Goal: Task Accomplishment & Management: Use online tool/utility

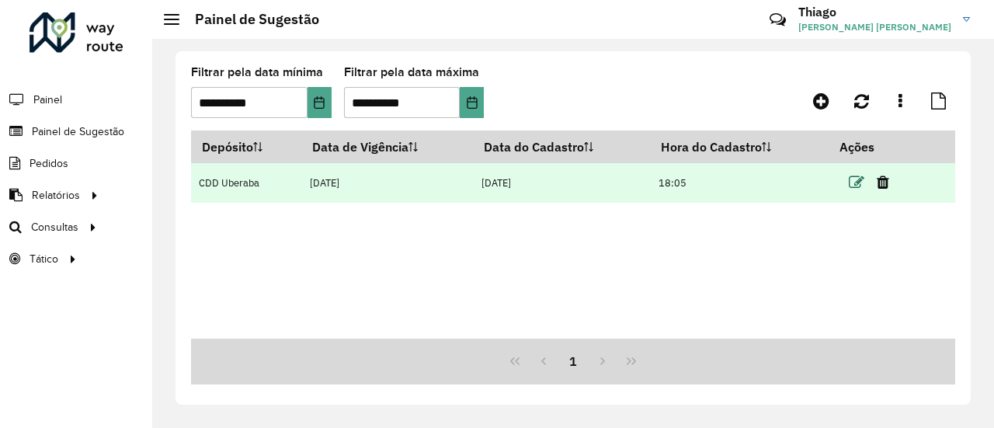
click at [856, 186] on icon at bounding box center [857, 183] width 16 height 16
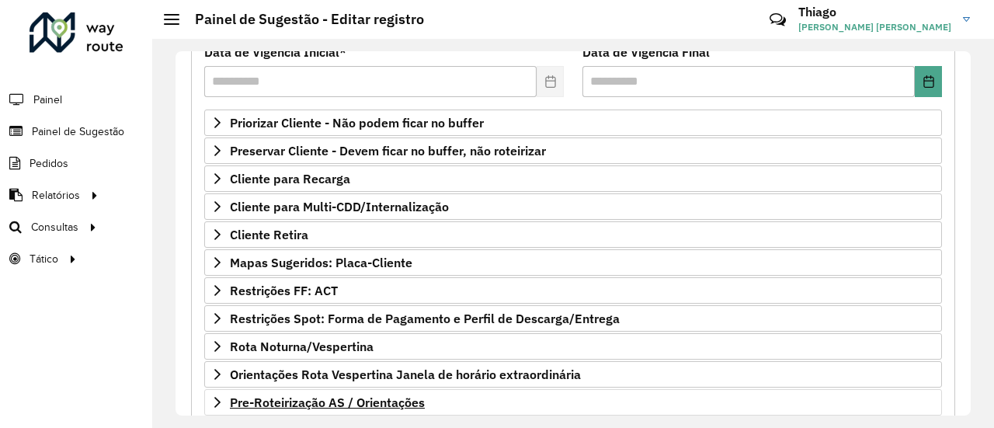
scroll to position [311, 0]
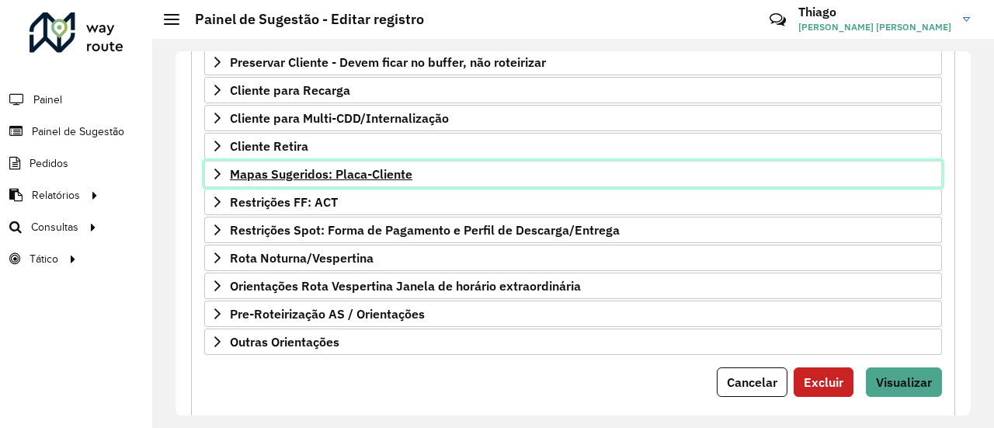
click at [270, 168] on span "Mapas Sugeridos: Placa-Cliente" at bounding box center [321, 174] width 183 height 12
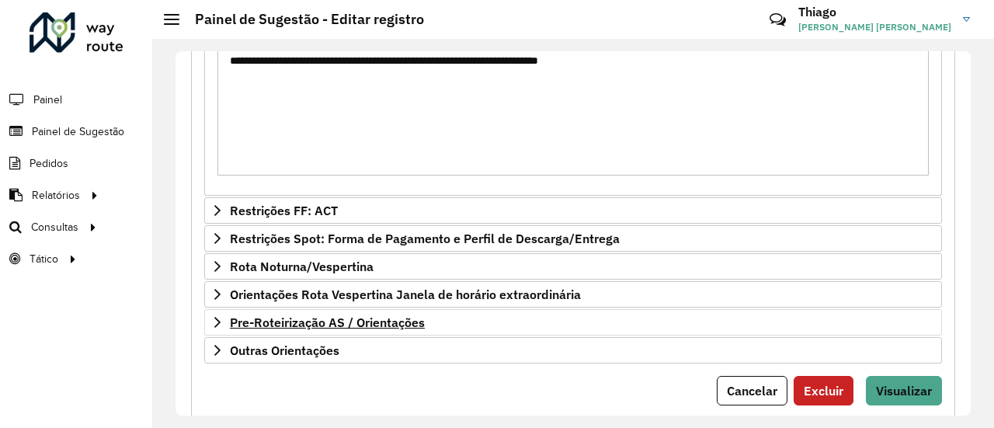
scroll to position [1612, 0]
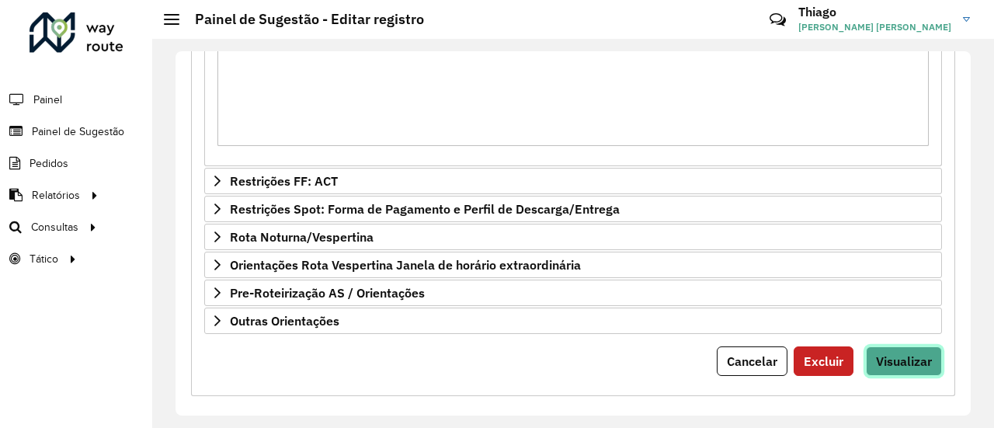
click at [917, 346] on button "Visualizar" at bounding box center [904, 361] width 76 height 30
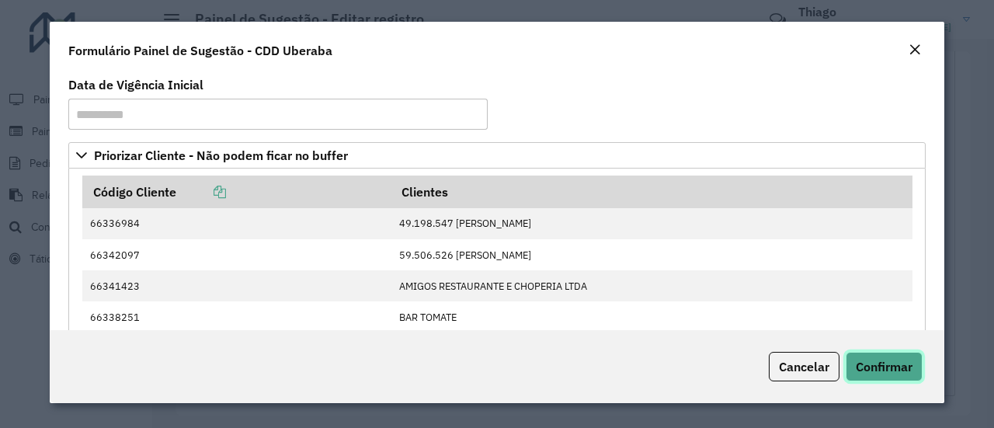
click at [888, 367] on span "Confirmar" at bounding box center [884, 367] width 57 height 16
